Goal: Information Seeking & Learning: Learn about a topic

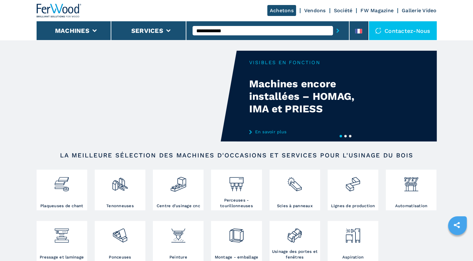
type input "**********"
click at [333, 23] on button "submit-button" at bounding box center [338, 30] width 10 height 14
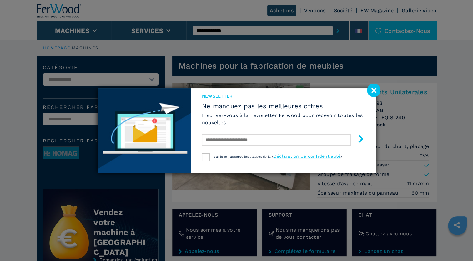
click at [375, 89] on image at bounding box center [373, 89] width 13 height 13
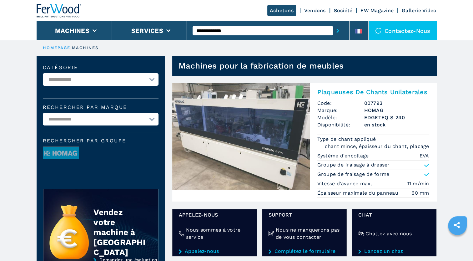
click at [256, 125] on img at bounding box center [240, 136] width 137 height 106
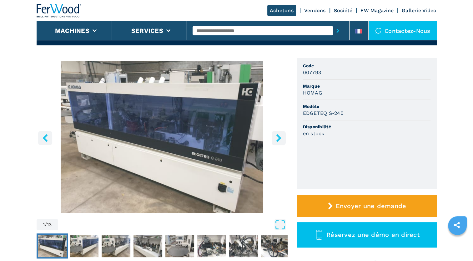
scroll to position [62, 0]
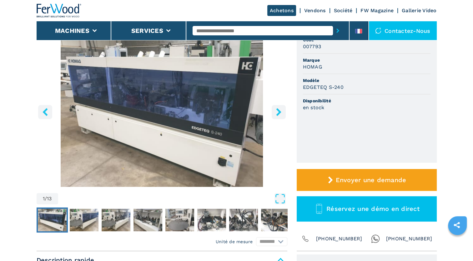
click at [278, 112] on icon "right-button" at bounding box center [279, 112] width 8 height 8
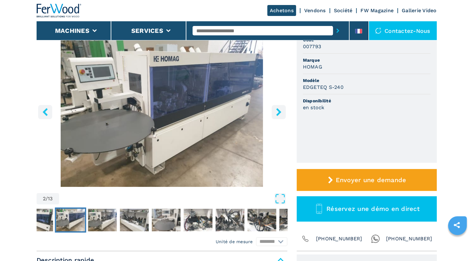
click at [278, 112] on icon "right-button" at bounding box center [279, 112] width 8 height 8
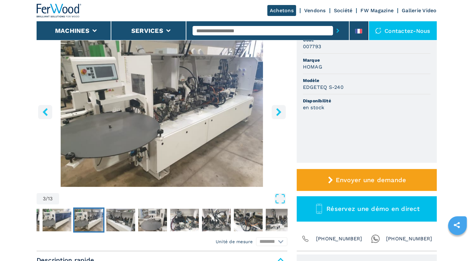
click at [278, 112] on icon "right-button" at bounding box center [279, 112] width 8 height 8
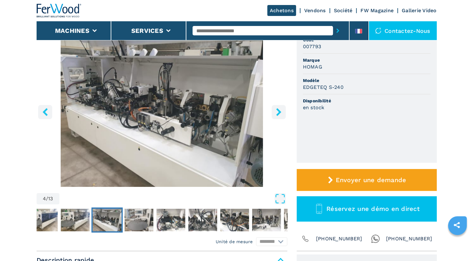
click at [278, 112] on icon "right-button" at bounding box center [279, 112] width 8 height 8
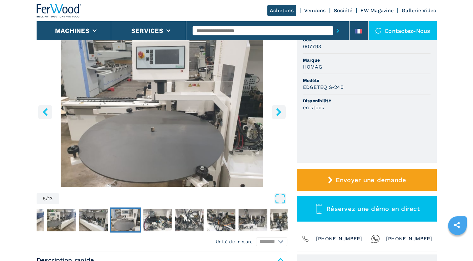
click at [278, 112] on icon "right-button" at bounding box center [279, 112] width 8 height 8
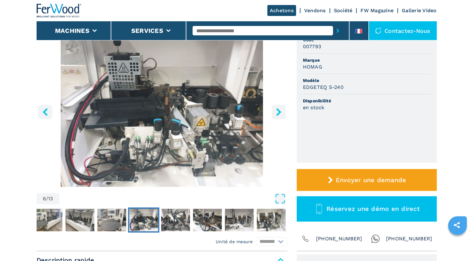
click at [278, 112] on icon "right-button" at bounding box center [279, 112] width 8 height 8
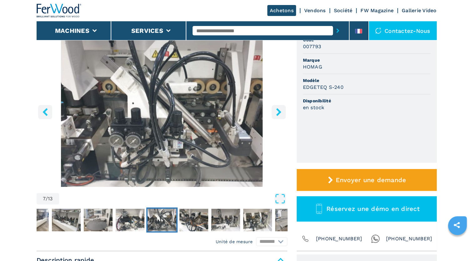
click at [278, 112] on icon "right-button" at bounding box center [279, 112] width 8 height 8
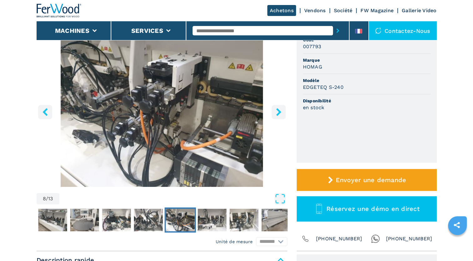
click at [277, 112] on icon "right-button" at bounding box center [279, 112] width 8 height 8
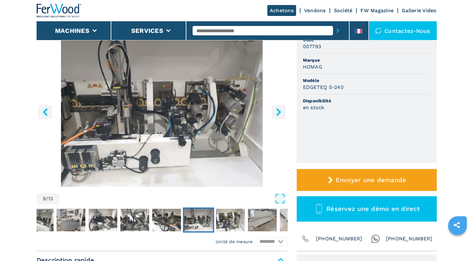
click at [277, 112] on icon "right-button" at bounding box center [279, 112] width 8 height 8
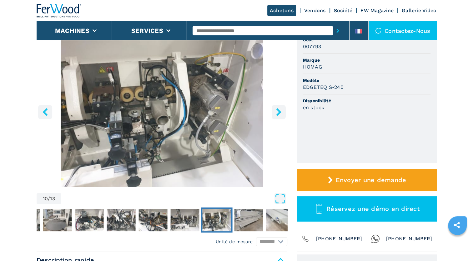
click at [277, 112] on icon "right-button" at bounding box center [279, 112] width 8 height 8
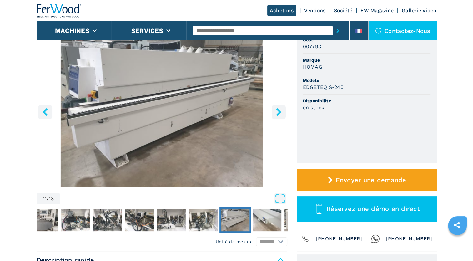
click at [277, 112] on icon "right-button" at bounding box center [279, 112] width 8 height 8
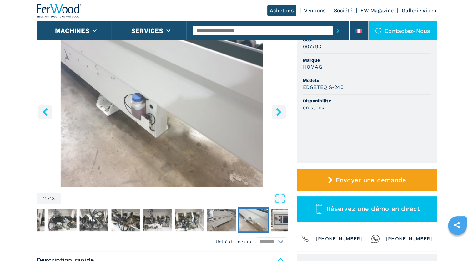
click at [278, 109] on icon "right-button" at bounding box center [278, 112] width 5 height 8
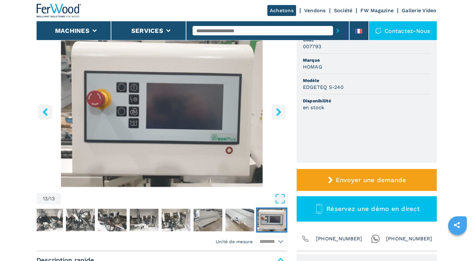
click at [278, 112] on icon "right-button" at bounding box center [279, 112] width 8 height 8
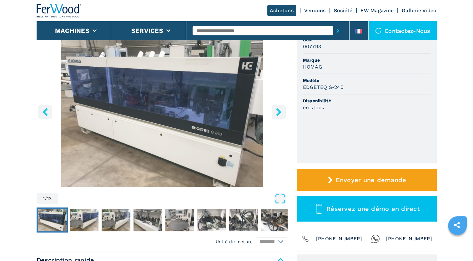
click at [278, 112] on icon "right-button" at bounding box center [278, 112] width 5 height 8
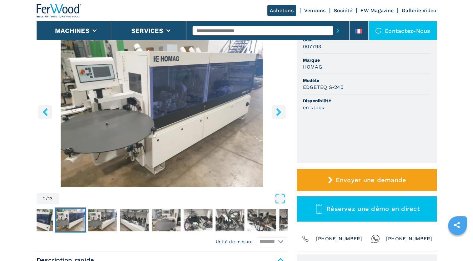
click at [279, 112] on icon "right-button" at bounding box center [278, 112] width 5 height 8
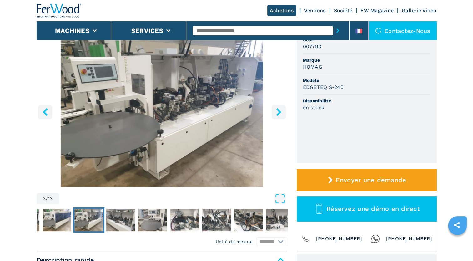
click at [277, 113] on icon "right-button" at bounding box center [278, 112] width 5 height 8
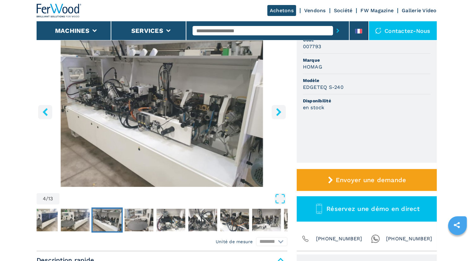
click at [279, 110] on icon "right-button" at bounding box center [279, 112] width 8 height 8
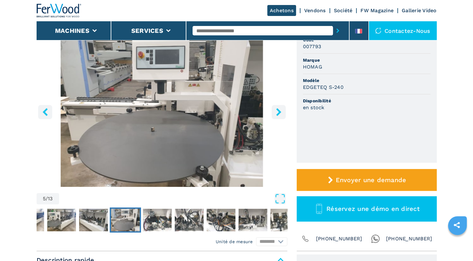
click at [274, 115] on button "right-button" at bounding box center [279, 112] width 14 height 14
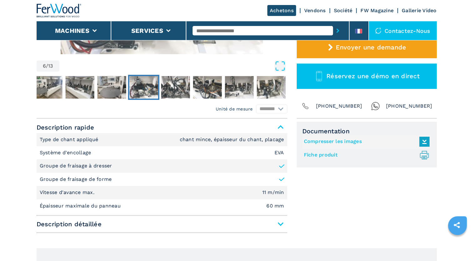
scroll to position [250, 0]
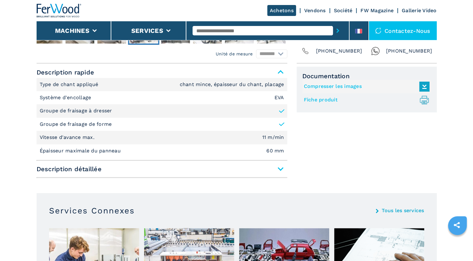
click at [281, 168] on span "Description détaillée" at bounding box center [162, 168] width 251 height 11
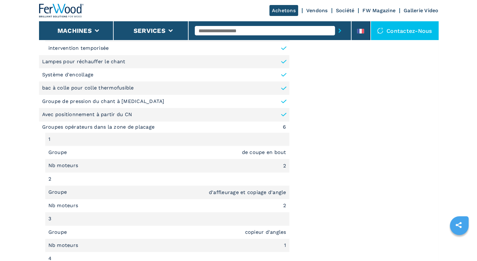
scroll to position [437, 0]
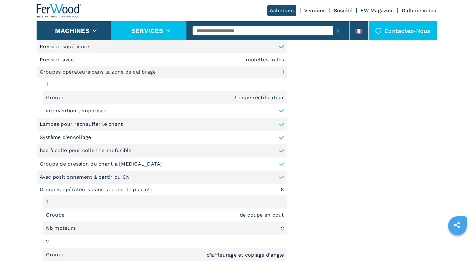
click at [148, 29] on button "Services" at bounding box center [147, 30] width 32 height 7
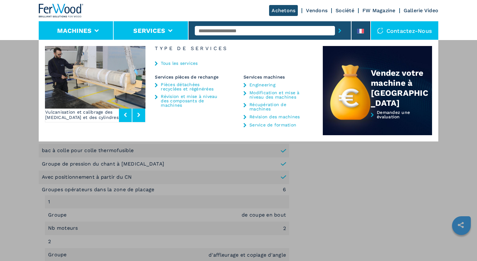
click at [77, 30] on button "Machines" at bounding box center [74, 30] width 34 height 7
